Goal: Navigation & Orientation: Find specific page/section

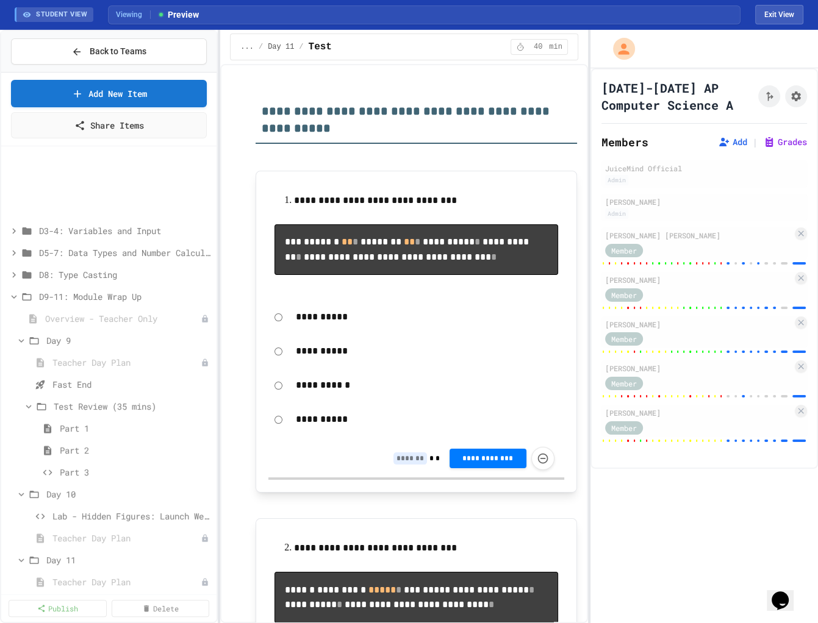
scroll to position [91, 0]
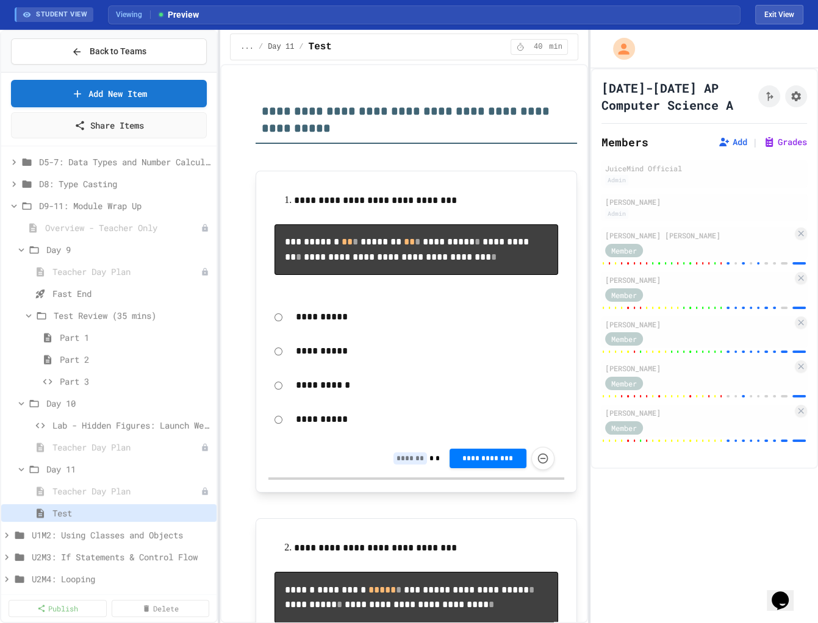
click at [691, 502] on div "[DATE]-[DATE] AP Computer Science A Members Add | Grades JuiceMind Official Adm…" at bounding box center [703, 345] width 227 height 555
